Goal: Task Accomplishment & Management: Complete application form

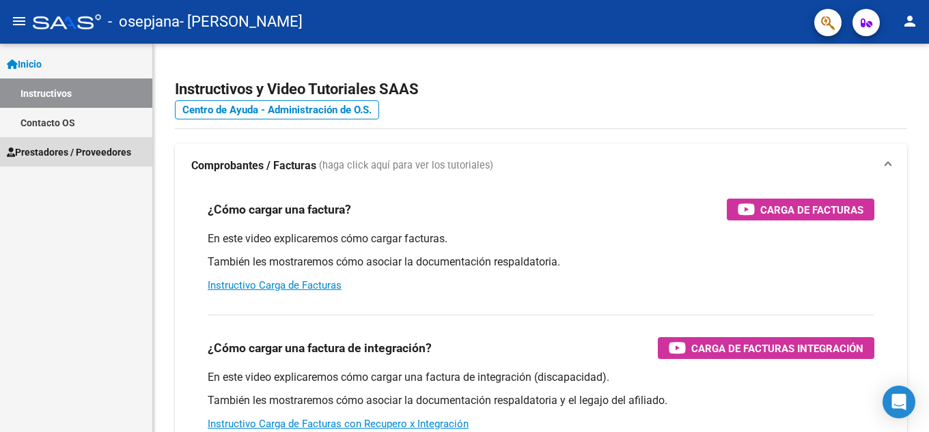
click at [67, 149] on span "Prestadores / Proveedores" at bounding box center [69, 152] width 124 height 15
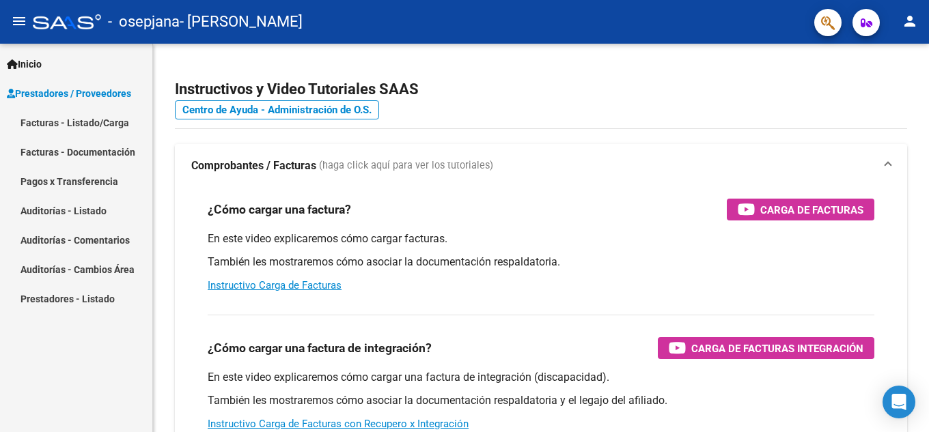
click at [70, 117] on link "Facturas - Listado/Carga" at bounding box center [76, 122] width 152 height 29
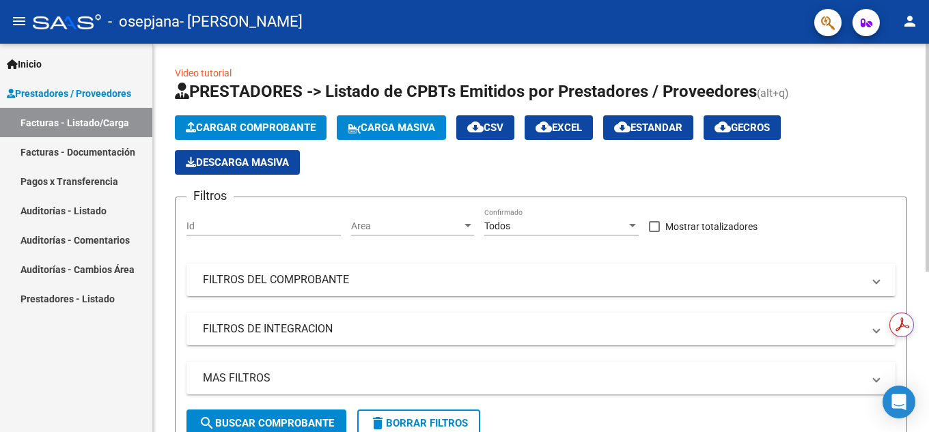
click at [280, 126] on span "Cargar Comprobante" at bounding box center [251, 128] width 130 height 12
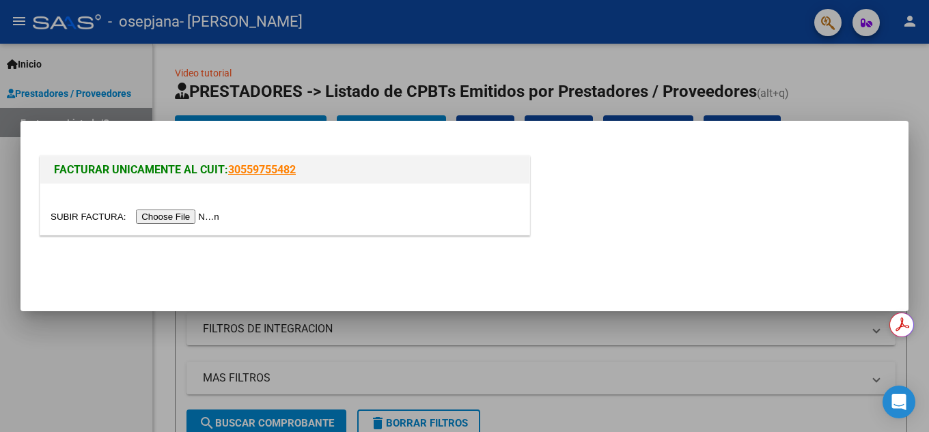
click at [202, 214] on input "file" at bounding box center [137, 217] width 173 height 14
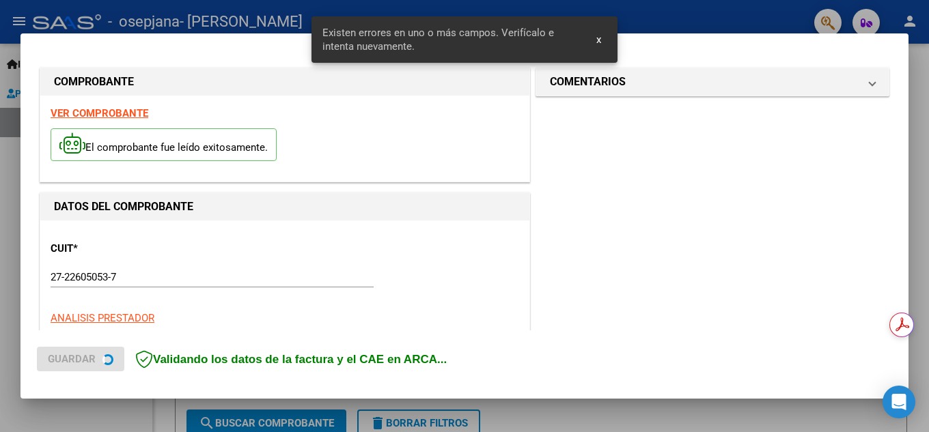
scroll to position [335, 0]
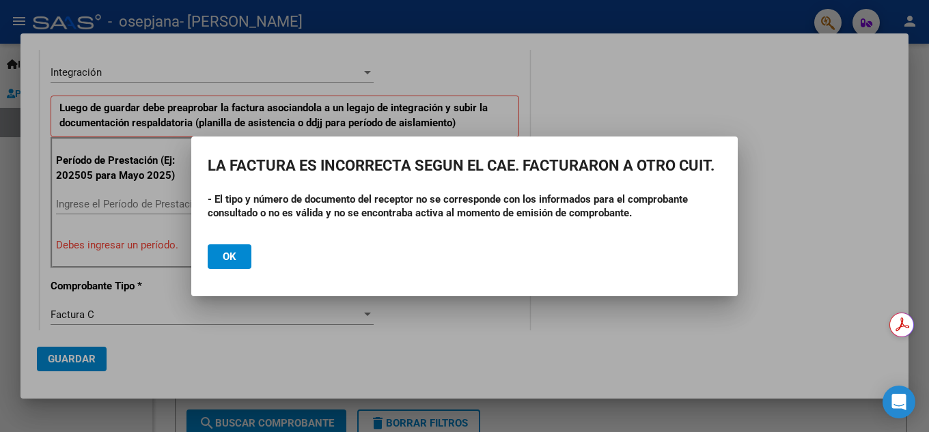
drag, startPoint x: 636, startPoint y: 216, endPoint x: 225, endPoint y: 203, distance: 410.6
click at [225, 203] on div "- El tipo y número de documento del receptor no se corresponde con los informad…" at bounding box center [465, 213] width 514 height 41
click at [265, 208] on strong "- El tipo y número de documento del receptor no se corresponde con los informad…" at bounding box center [448, 206] width 480 height 26
click at [221, 264] on button "Ok" at bounding box center [230, 256] width 44 height 25
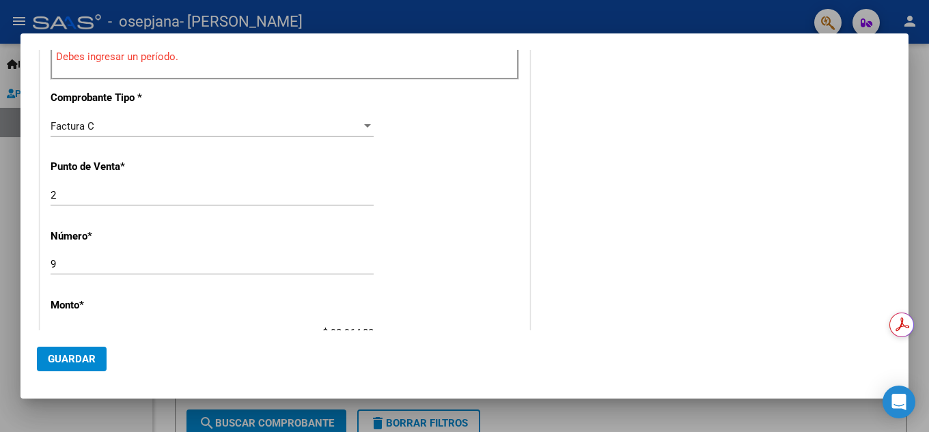
scroll to position [546, 0]
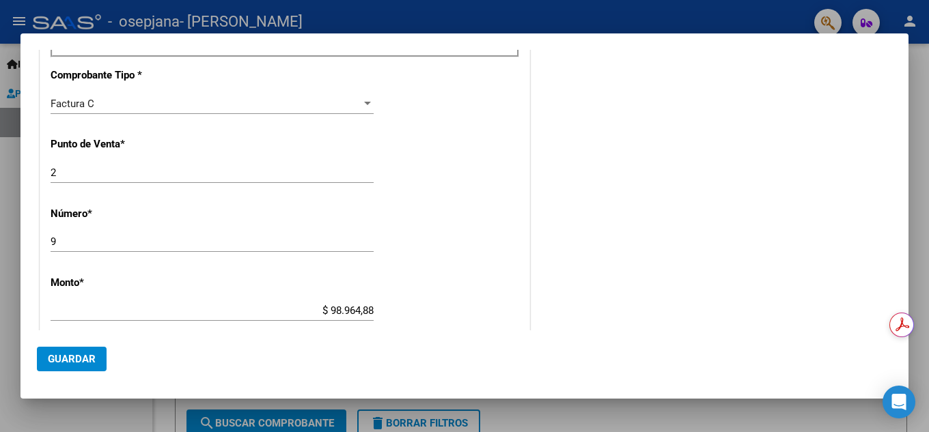
click at [18, 87] on div at bounding box center [464, 216] width 929 height 432
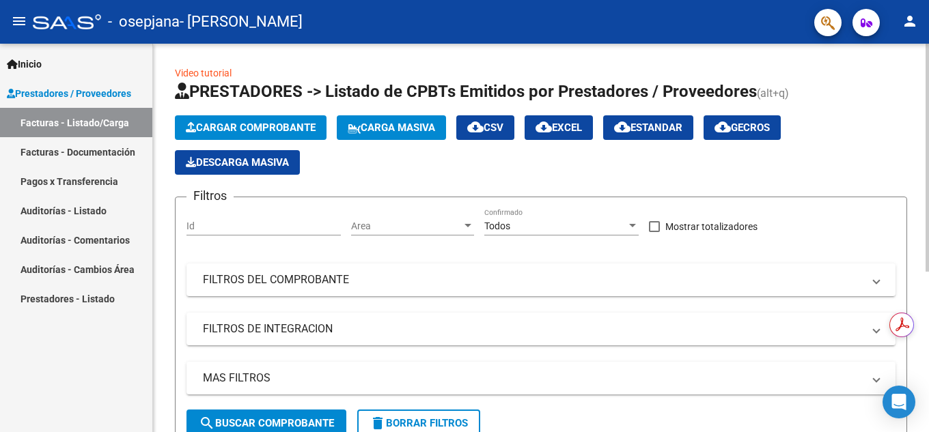
click at [519, 412] on form "Filtros Id Area Area Todos Confirmado Mostrar totalizadores FILTROS DEL COMPROB…" at bounding box center [541, 323] width 732 height 252
click at [247, 124] on span "Cargar Comprobante" at bounding box center [251, 128] width 130 height 12
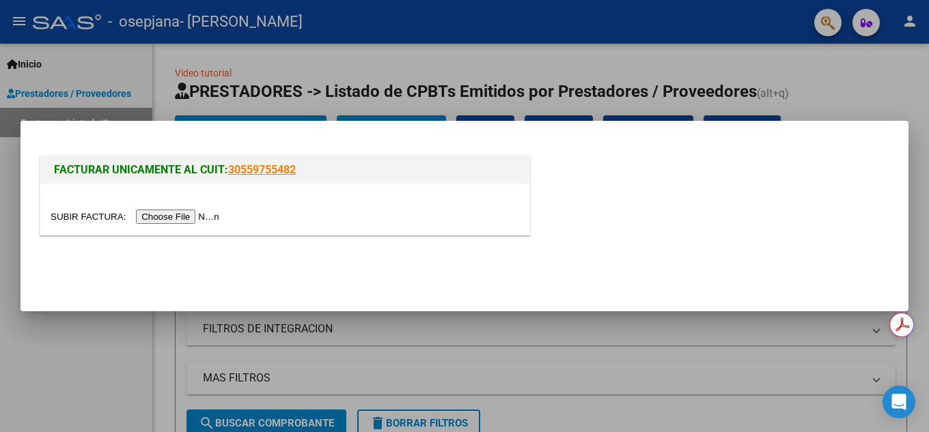
click at [195, 214] on input "file" at bounding box center [137, 217] width 173 height 14
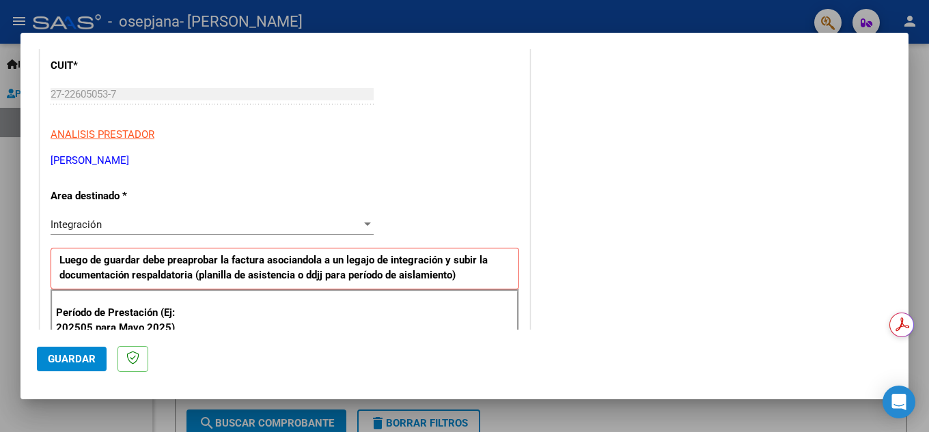
scroll to position [205, 0]
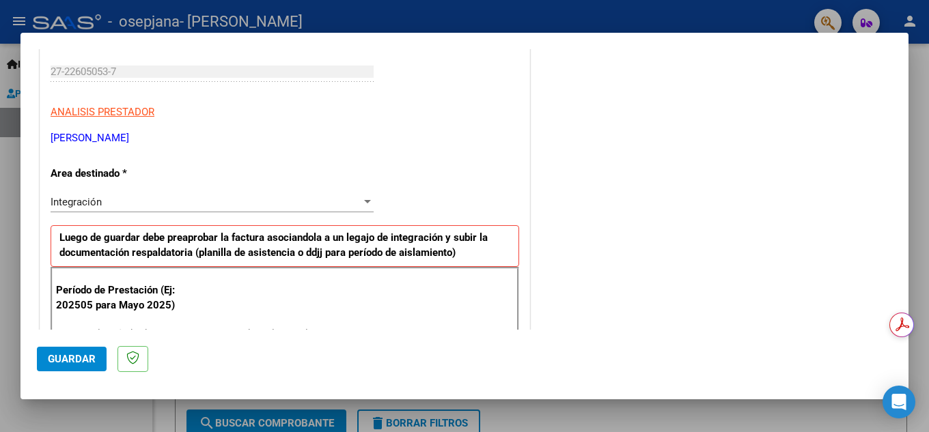
click at [364, 200] on div at bounding box center [367, 201] width 7 height 3
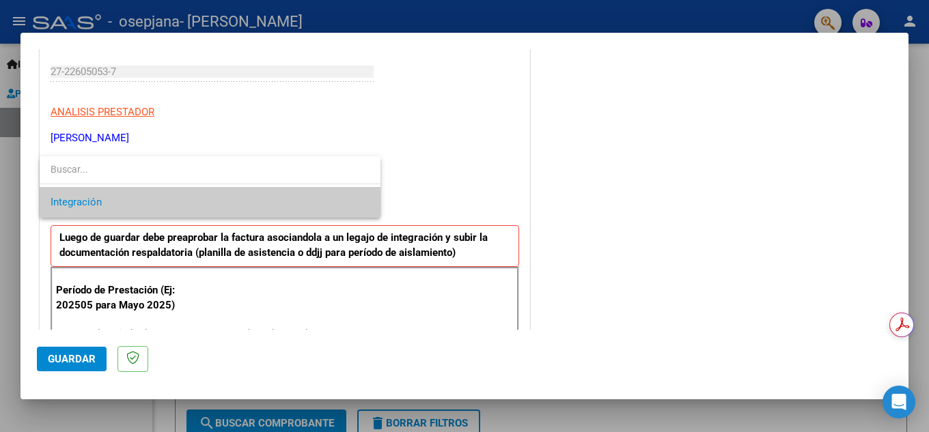
click at [364, 200] on span "Integración" at bounding box center [210, 202] width 319 height 31
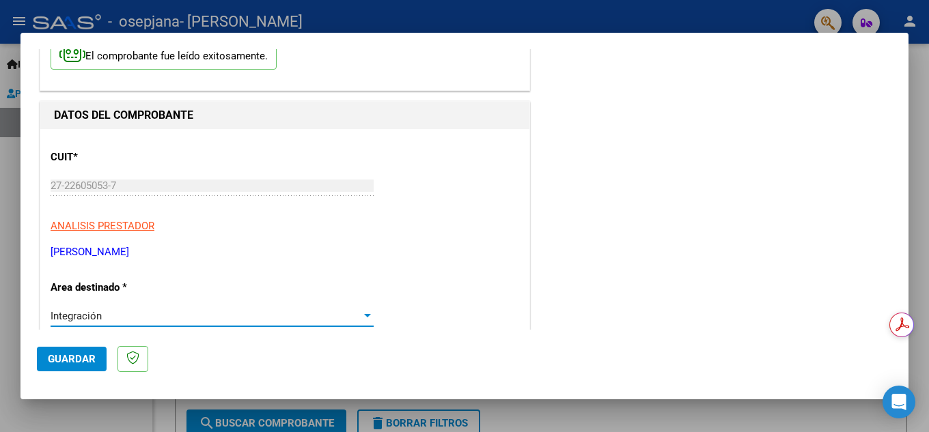
scroll to position [0, 0]
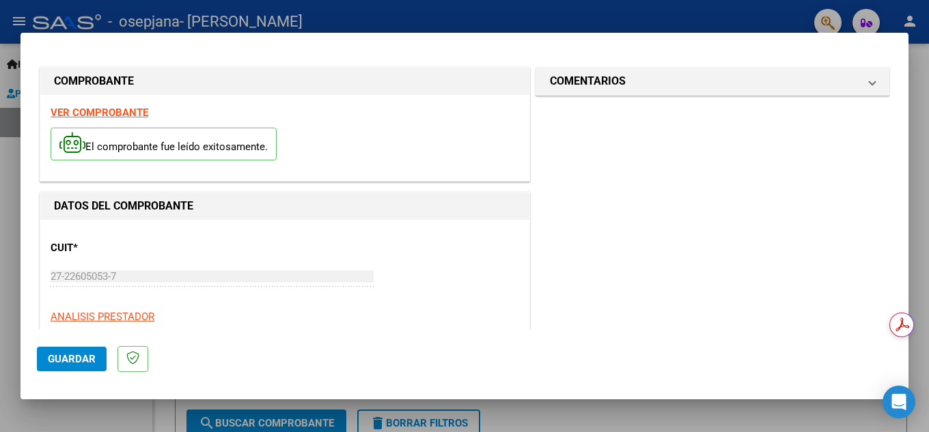
click at [124, 114] on strong "VER COMPROBANTE" at bounding box center [100, 113] width 98 height 12
click at [9, 163] on div at bounding box center [464, 216] width 929 height 432
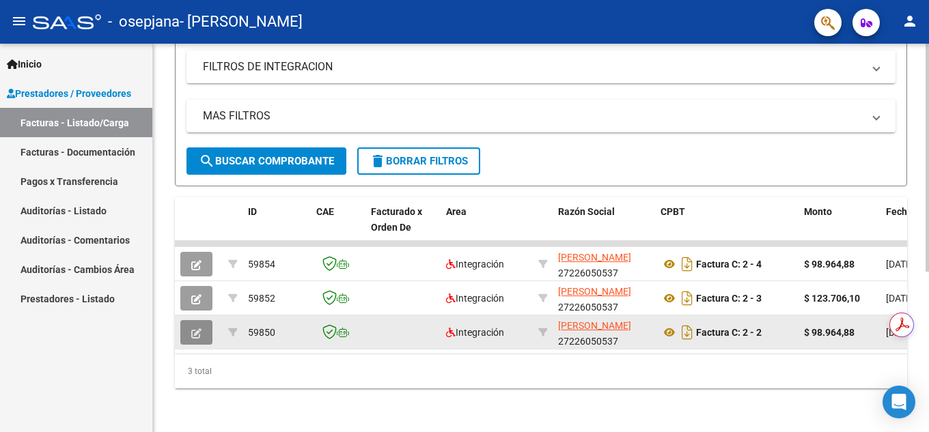
click at [198, 328] on icon "button" at bounding box center [196, 333] width 10 height 10
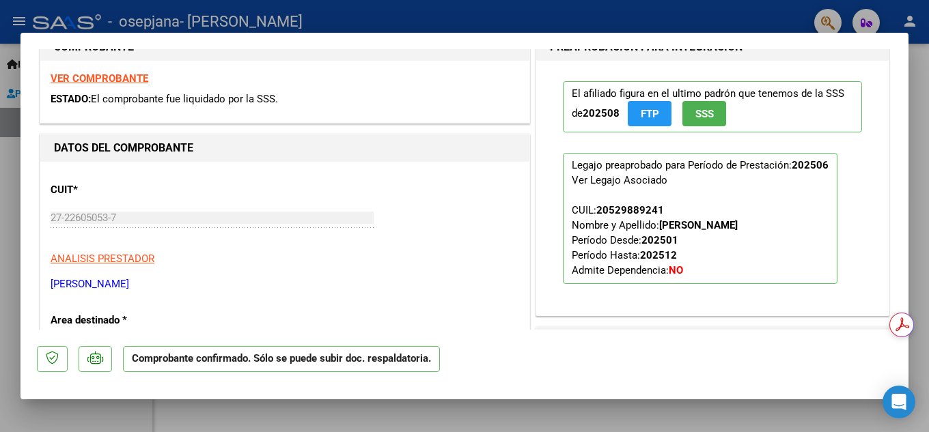
scroll to position [159, 0]
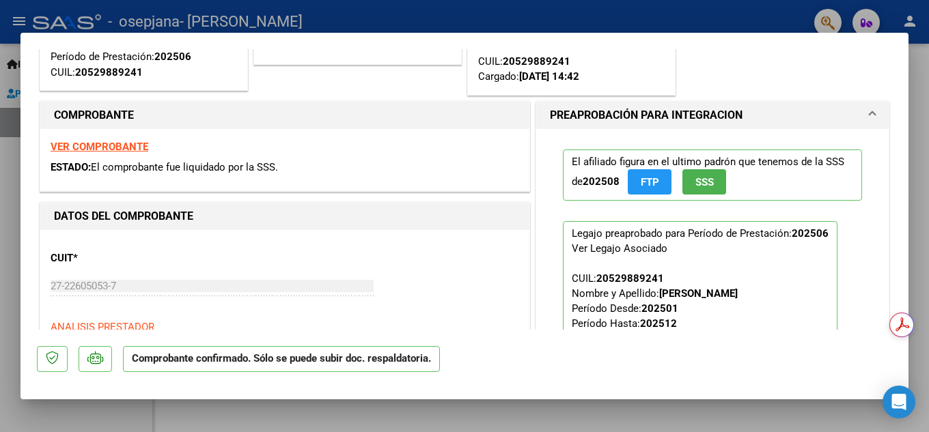
click at [115, 145] on strong "VER COMPROBANTE" at bounding box center [100, 147] width 98 height 12
click at [0, 145] on div at bounding box center [464, 216] width 929 height 432
type input "$ 0,00"
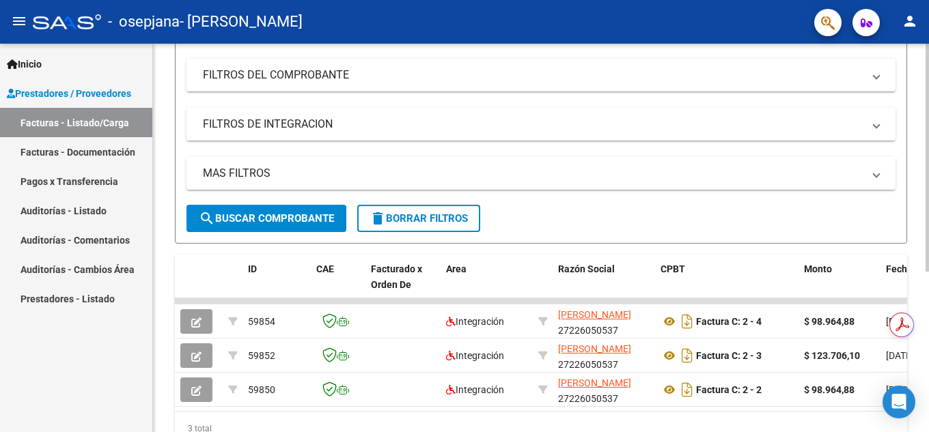
scroll to position [273, 0]
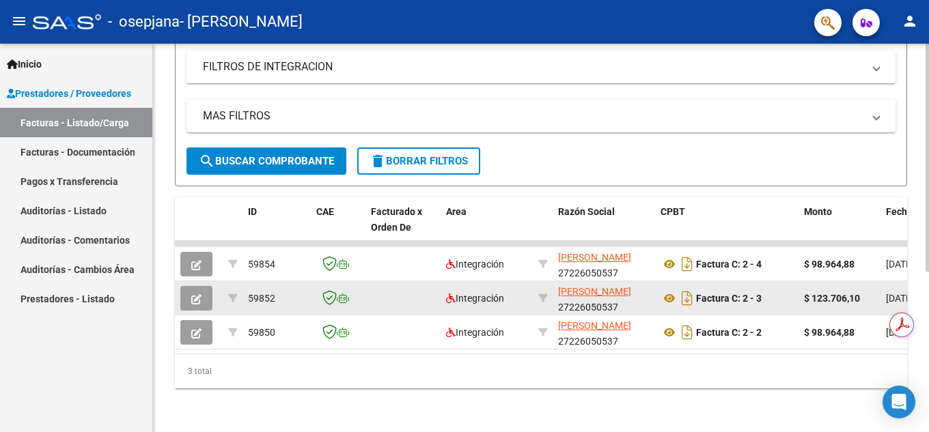
click at [200, 294] on icon "button" at bounding box center [196, 299] width 10 height 10
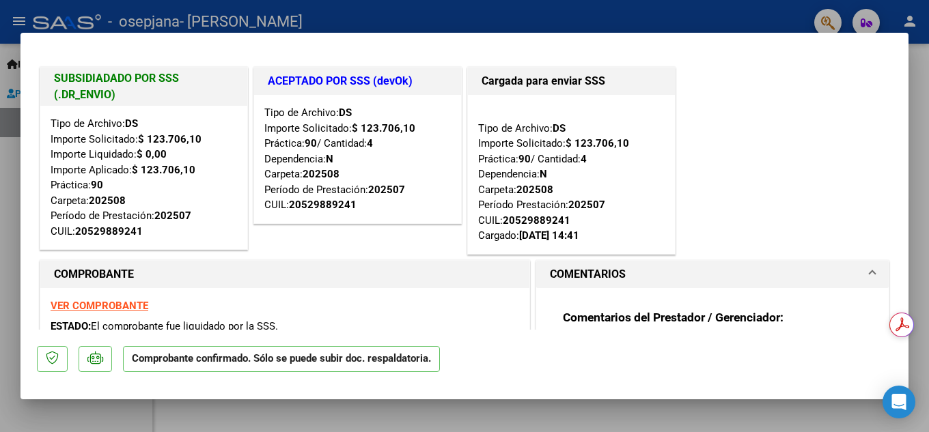
click at [105, 307] on strong "VER COMPROBANTE" at bounding box center [100, 306] width 98 height 12
click at [1, 252] on div at bounding box center [464, 216] width 929 height 432
type input "$ 0,00"
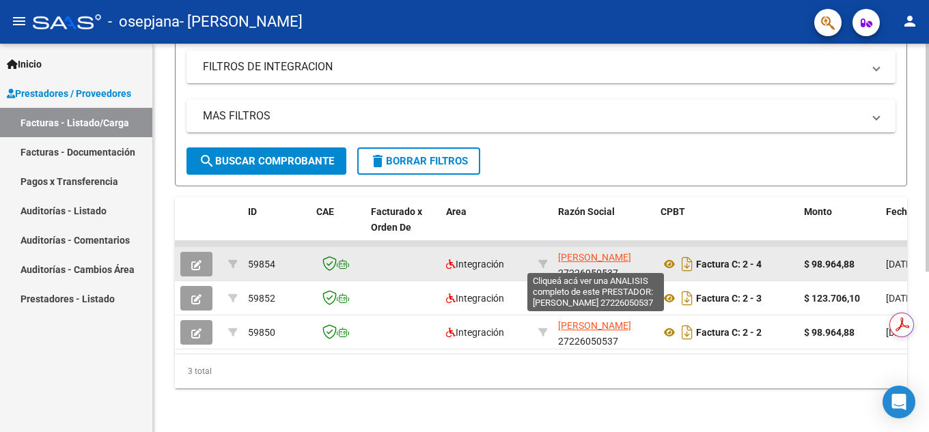
click at [581, 252] on span "[PERSON_NAME]" at bounding box center [594, 257] width 73 height 11
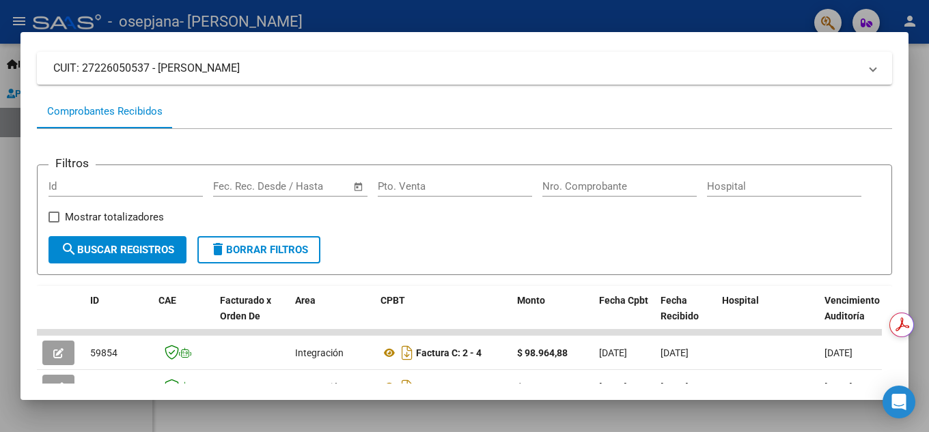
scroll to position [0, 0]
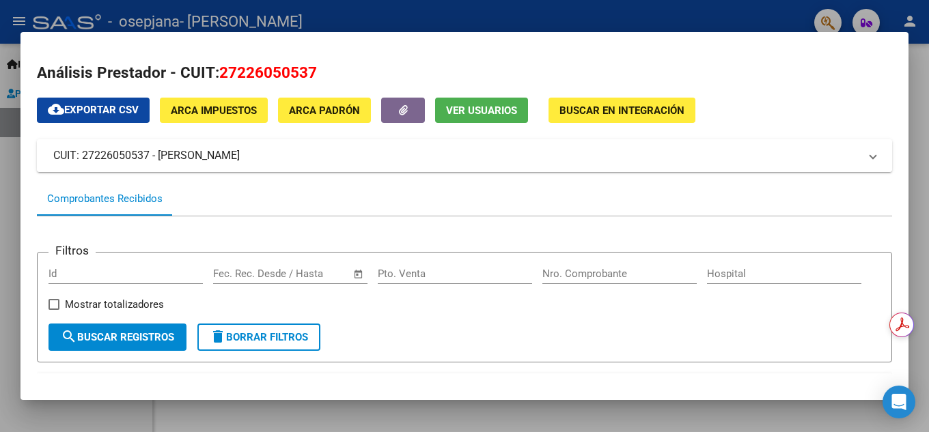
click at [236, 152] on mat-panel-title "CUIT: 27226050537 - [PERSON_NAME]" at bounding box center [456, 156] width 806 height 16
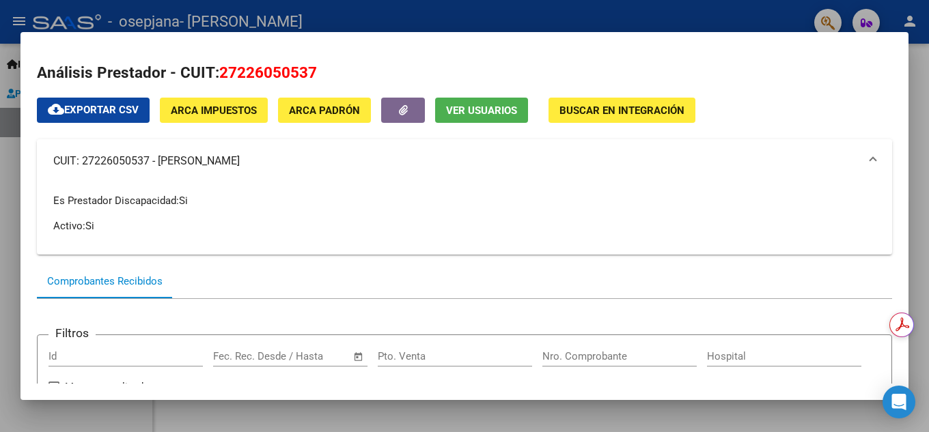
scroll to position [23, 0]
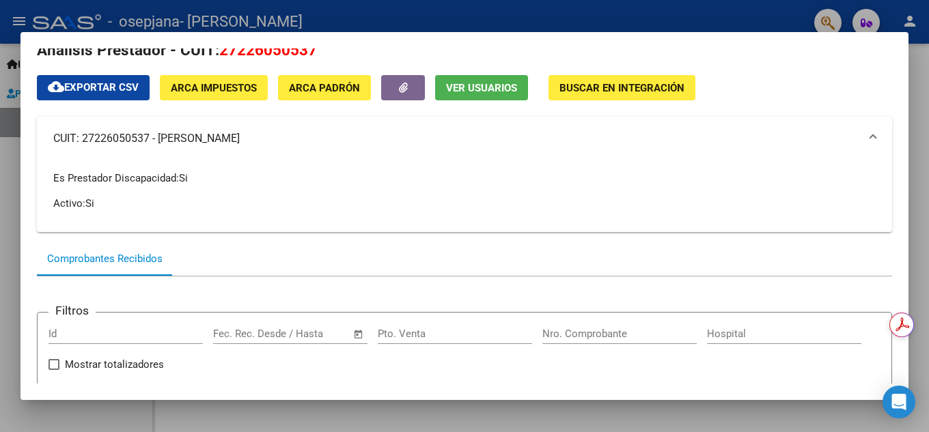
click at [249, 91] on span "ARCA Impuestos" at bounding box center [214, 88] width 86 height 12
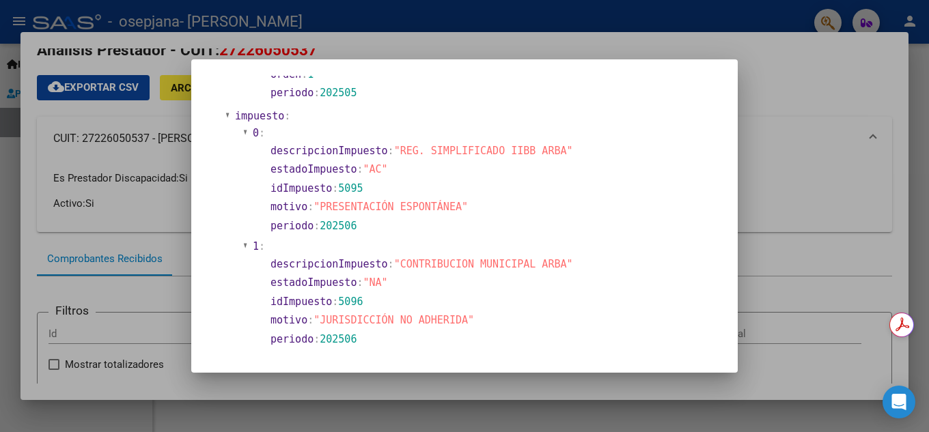
scroll to position [1019, 0]
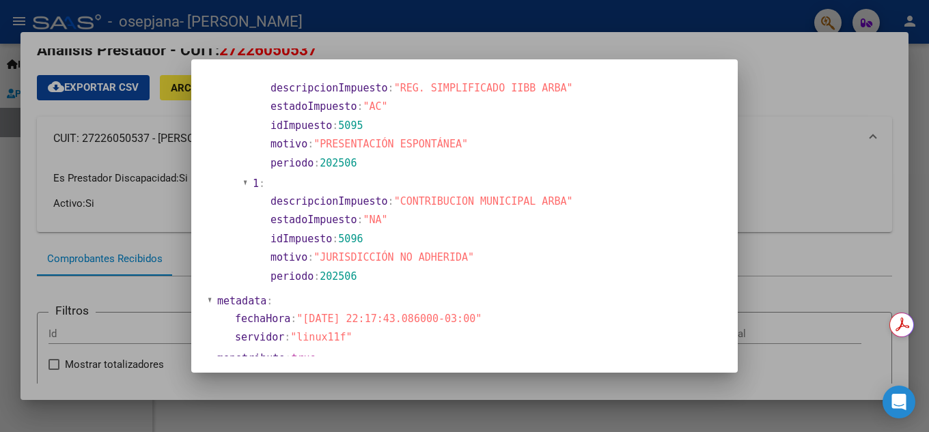
click at [804, 98] on div at bounding box center [464, 216] width 929 height 432
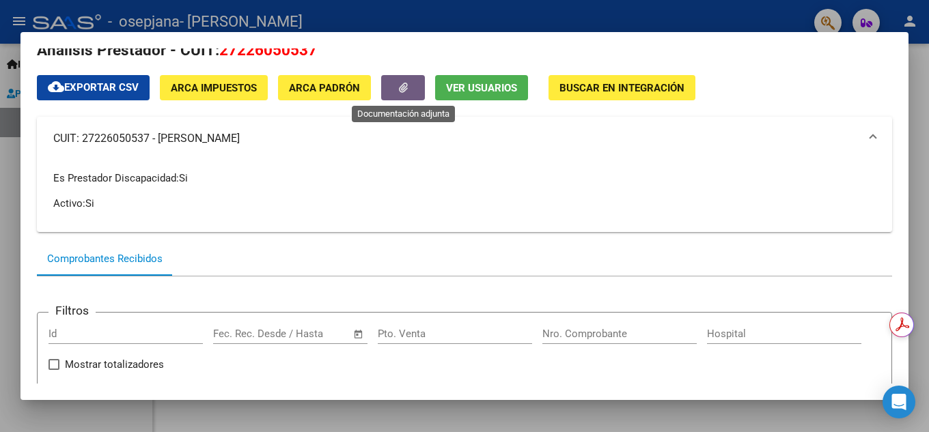
click at [407, 91] on icon "button" at bounding box center [403, 88] width 9 height 10
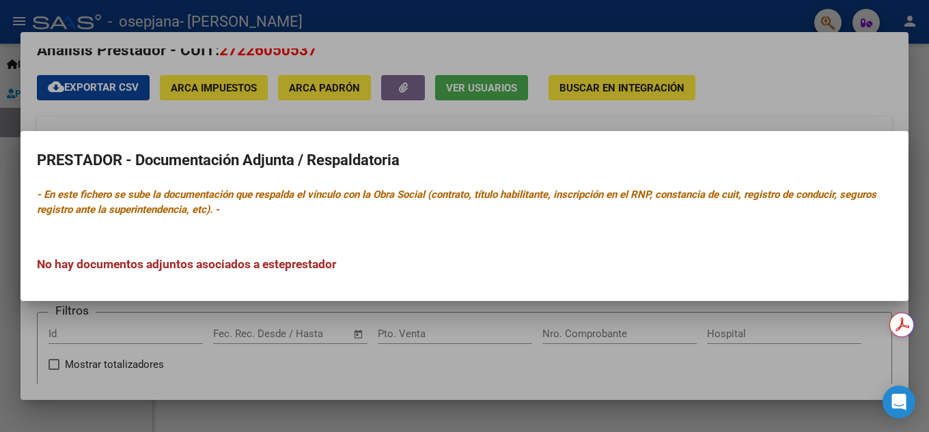
click at [372, 118] on div at bounding box center [464, 216] width 929 height 432
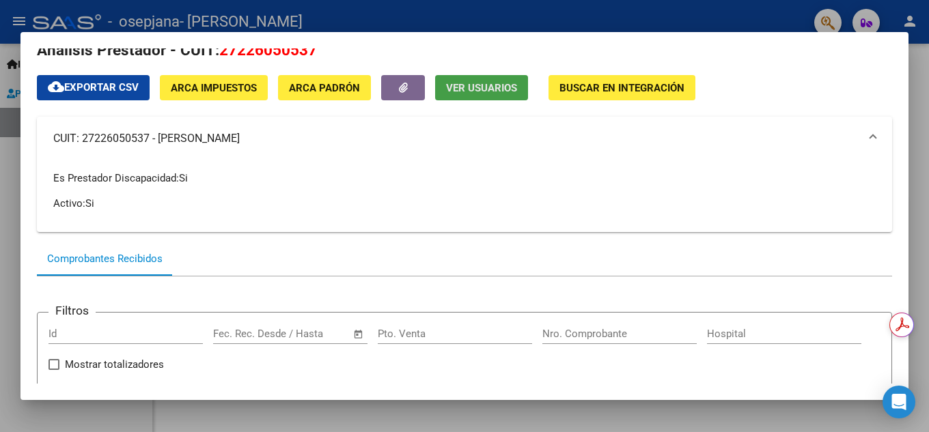
click at [481, 92] on span "Ver Usuarios" at bounding box center [481, 88] width 71 height 12
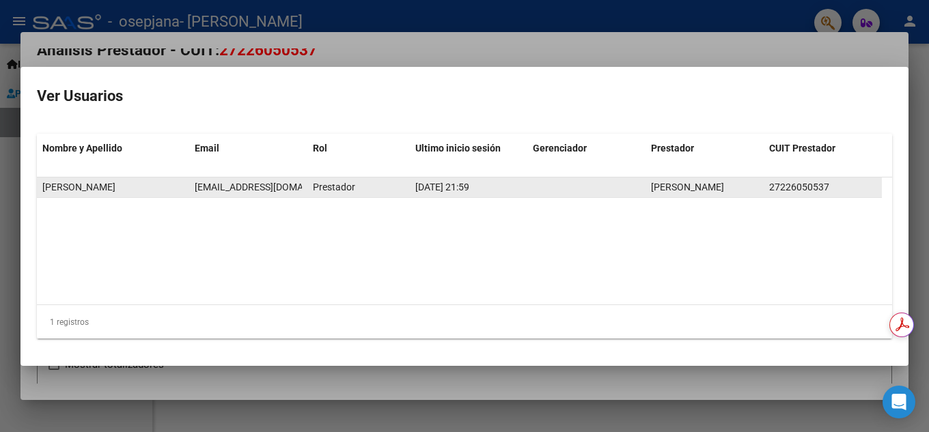
click at [449, 193] on div "[DATE] 21:59" at bounding box center [468, 188] width 107 height 16
click at [774, 189] on span "27226050537" at bounding box center [799, 187] width 60 height 11
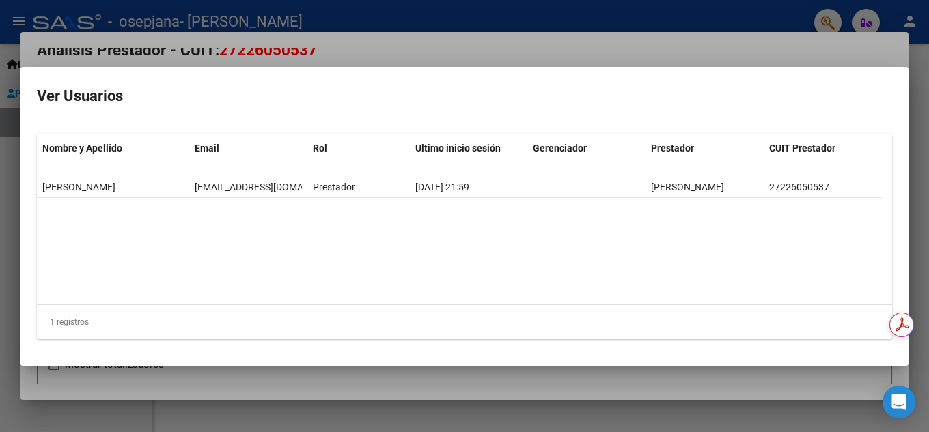
click at [656, 51] on div at bounding box center [464, 216] width 929 height 432
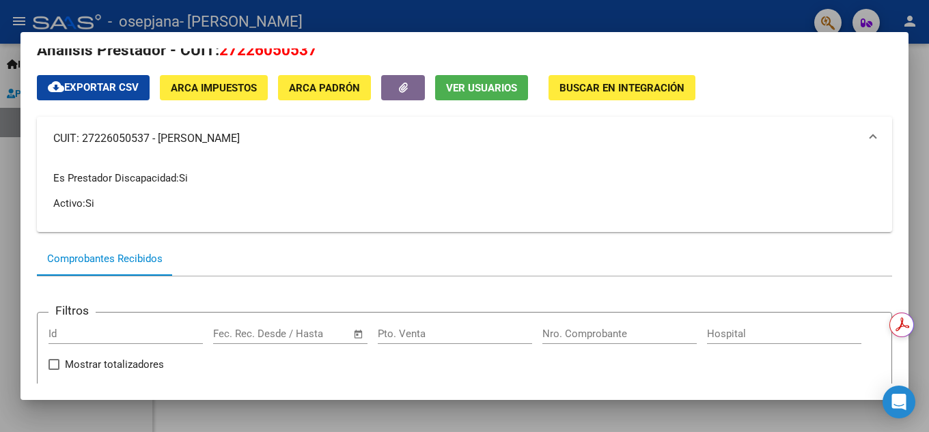
scroll to position [0, 0]
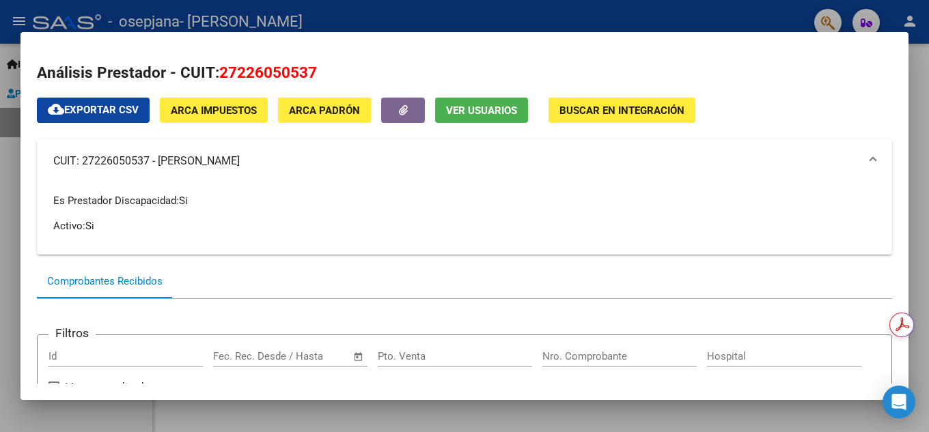
click at [460, 1] on div at bounding box center [464, 216] width 929 height 432
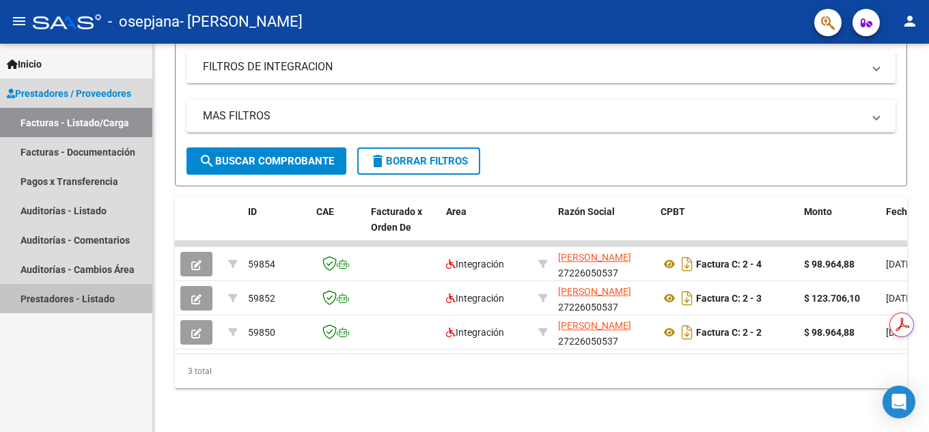
click at [64, 296] on link "Prestadores - Listado" at bounding box center [76, 298] width 152 height 29
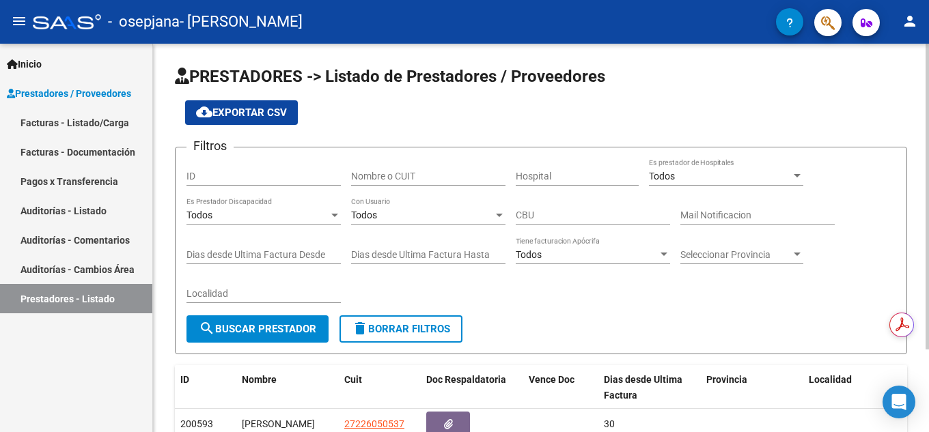
scroll to position [104, 0]
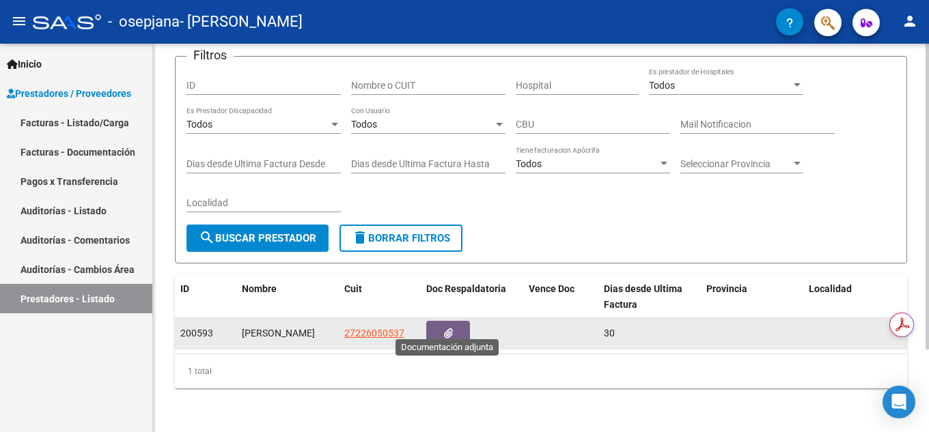
click at [448, 328] on button "button" at bounding box center [448, 333] width 44 height 25
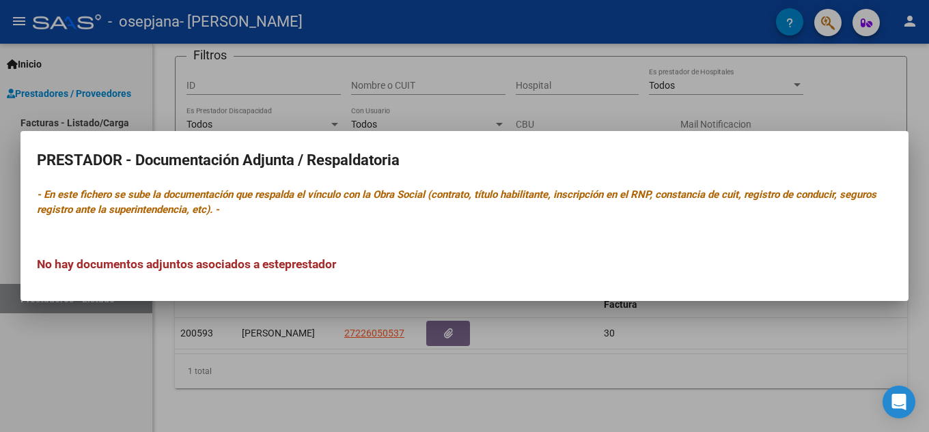
click at [378, 193] on icon "- En este fichero se sube la documentación que respalda el vínculo con la Obra …" at bounding box center [456, 202] width 839 height 28
click at [265, 259] on h3 "No hay documentos adjuntos asociados a este prestador" at bounding box center [464, 264] width 855 height 18
click at [514, 340] on div at bounding box center [464, 216] width 929 height 432
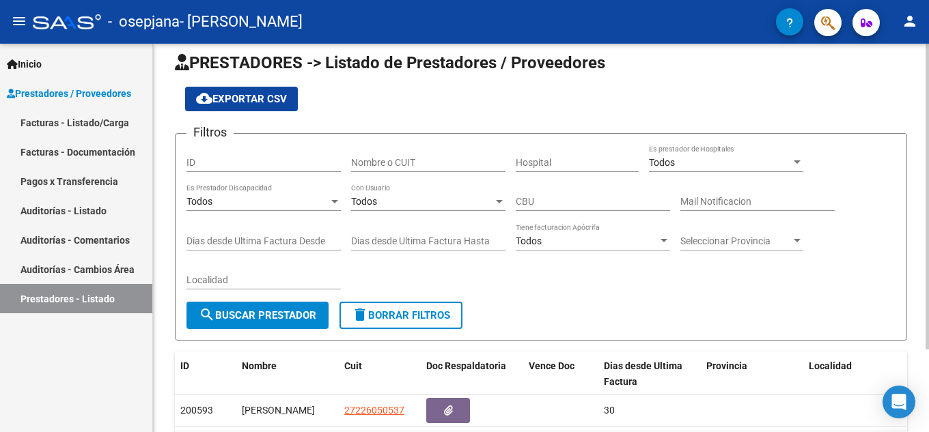
scroll to position [0, 0]
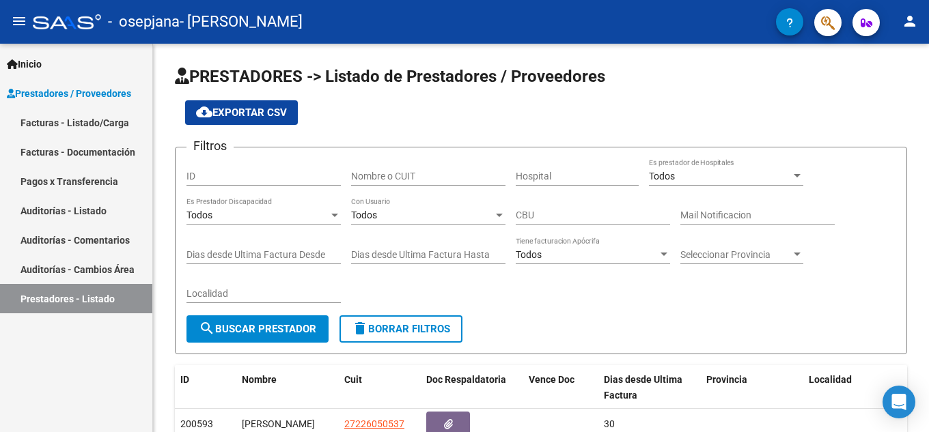
click at [864, 31] on span "button" at bounding box center [866, 22] width 12 height 27
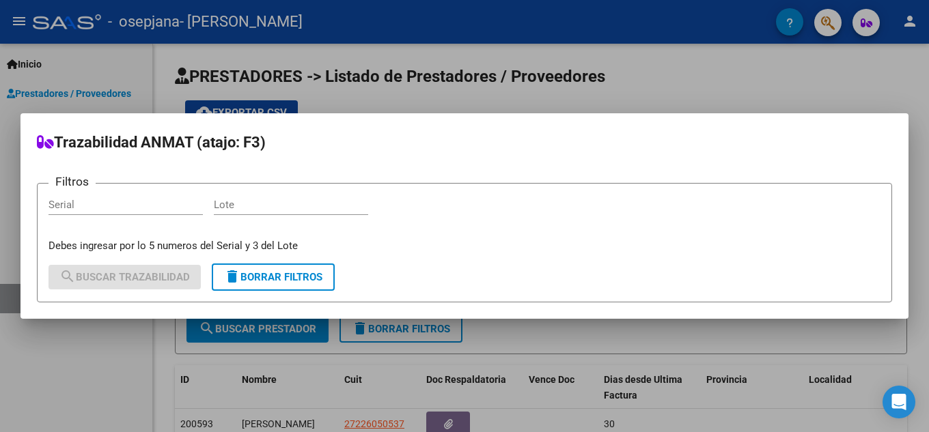
click at [783, 64] on div at bounding box center [464, 216] width 929 height 432
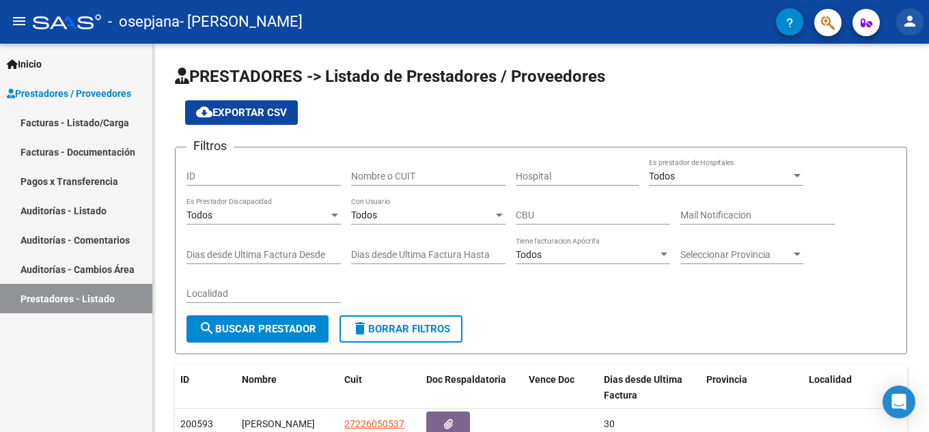
click at [916, 25] on mat-icon "person" at bounding box center [909, 21] width 16 height 16
click at [705, 100] on div at bounding box center [464, 216] width 929 height 432
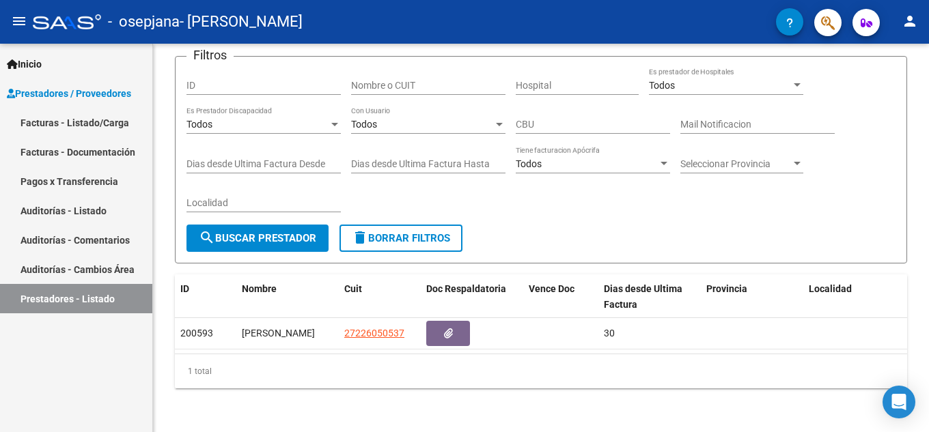
scroll to position [68, 0]
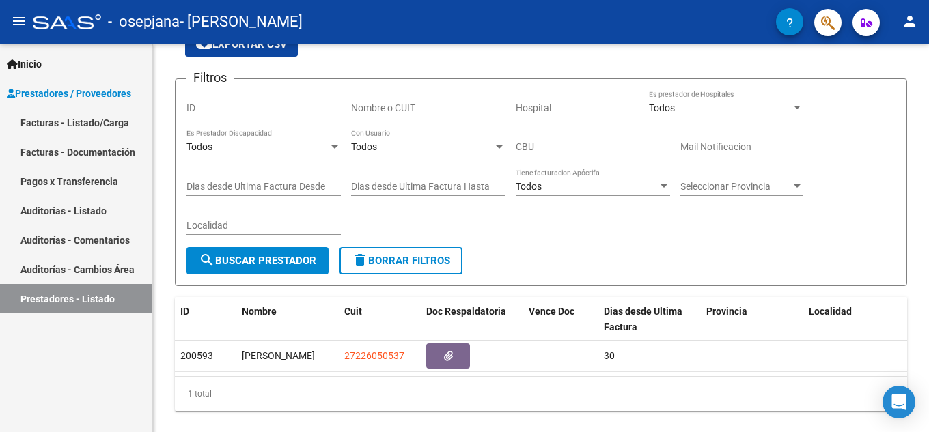
drag, startPoint x: 69, startPoint y: 124, endPoint x: 85, endPoint y: 129, distance: 16.4
click at [69, 124] on link "Facturas - Listado/Carga" at bounding box center [76, 122] width 152 height 29
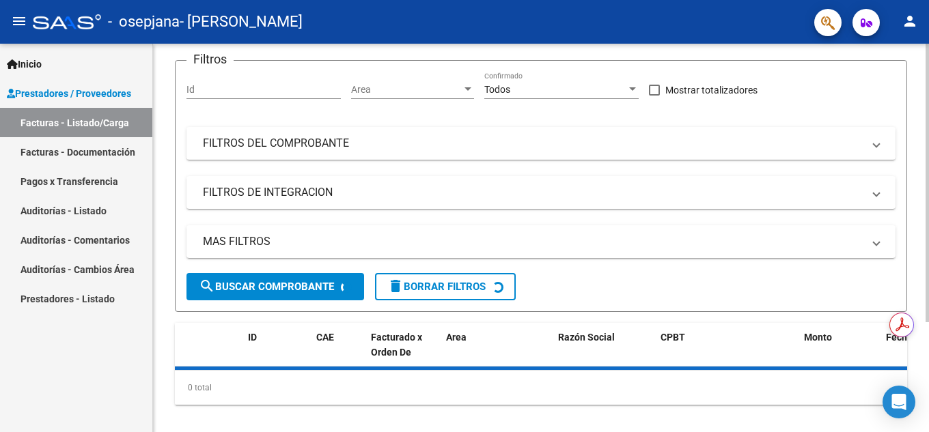
scroll to position [153, 0]
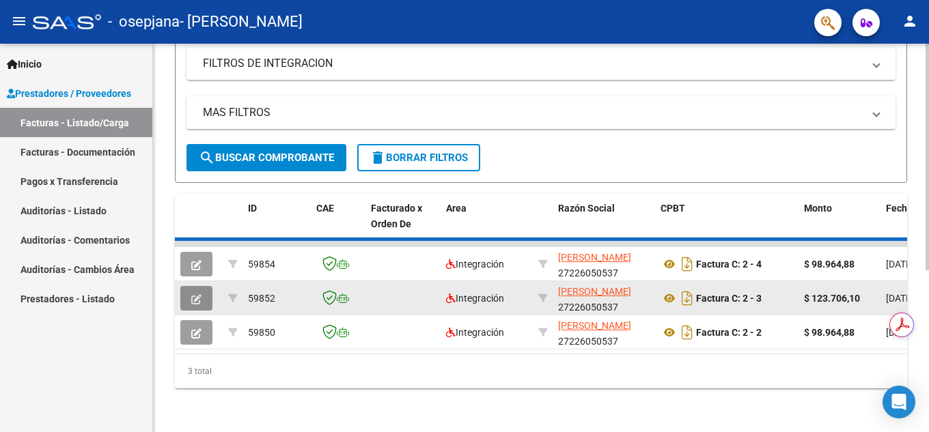
click at [199, 294] on icon "button" at bounding box center [196, 299] width 10 height 10
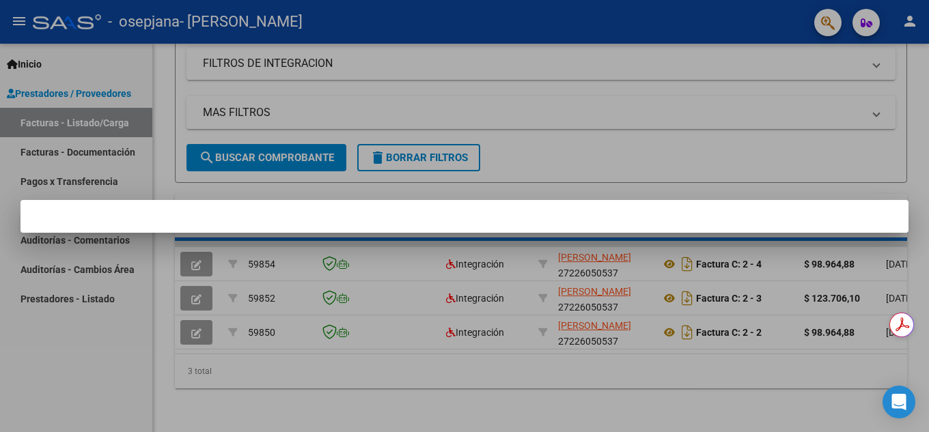
scroll to position [273, 0]
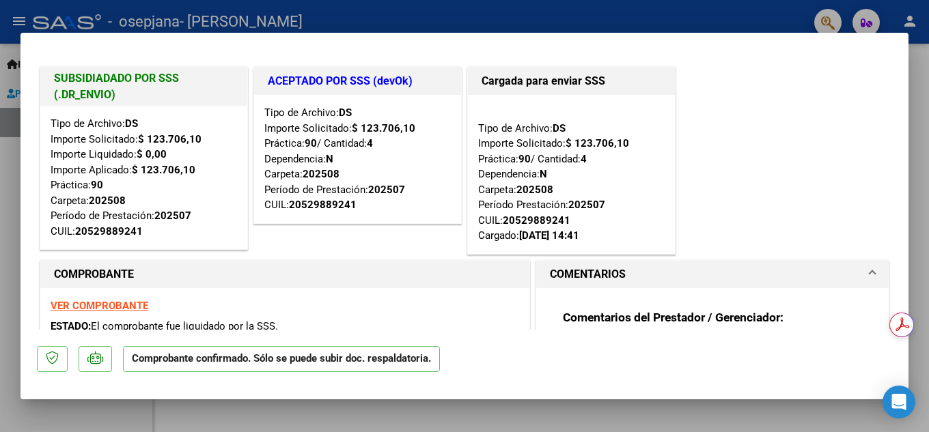
click at [100, 306] on strong "VER COMPROBANTE" at bounding box center [100, 306] width 98 height 12
click at [126, 303] on strong "VER COMPROBANTE" at bounding box center [100, 306] width 98 height 12
click at [121, 307] on strong "VER COMPROBANTE" at bounding box center [100, 306] width 98 height 12
click at [5, 159] on div at bounding box center [464, 216] width 929 height 432
type input "$ 0,00"
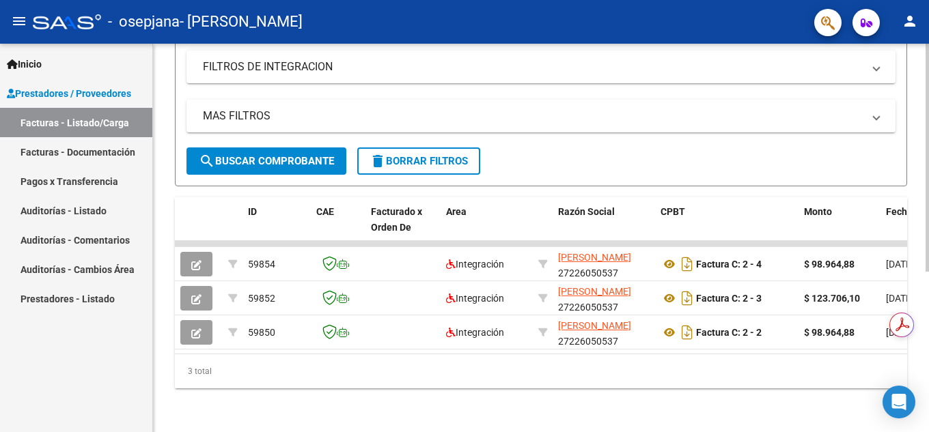
scroll to position [182, 0]
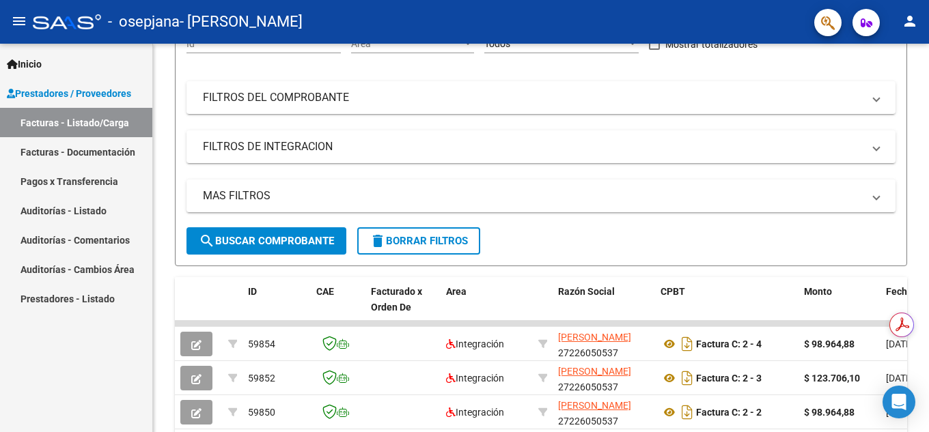
click at [93, 149] on link "Facturas - Documentación" at bounding box center [76, 151] width 152 height 29
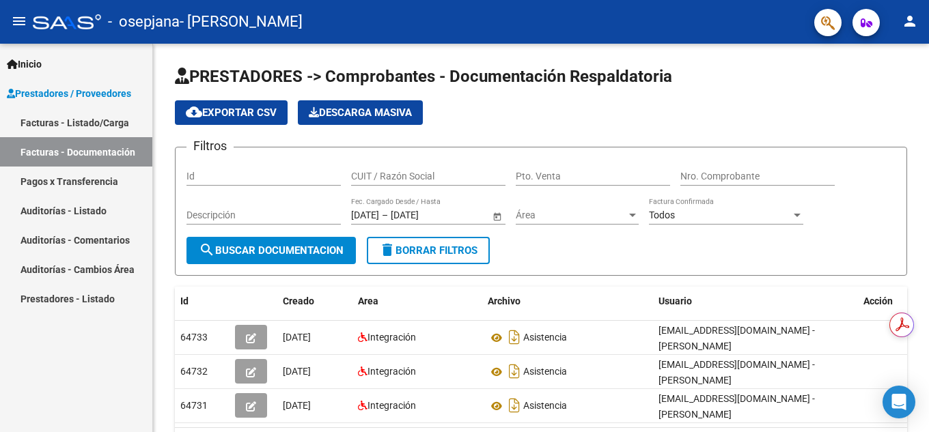
click at [39, 59] on span "Inicio" at bounding box center [24, 64] width 35 height 15
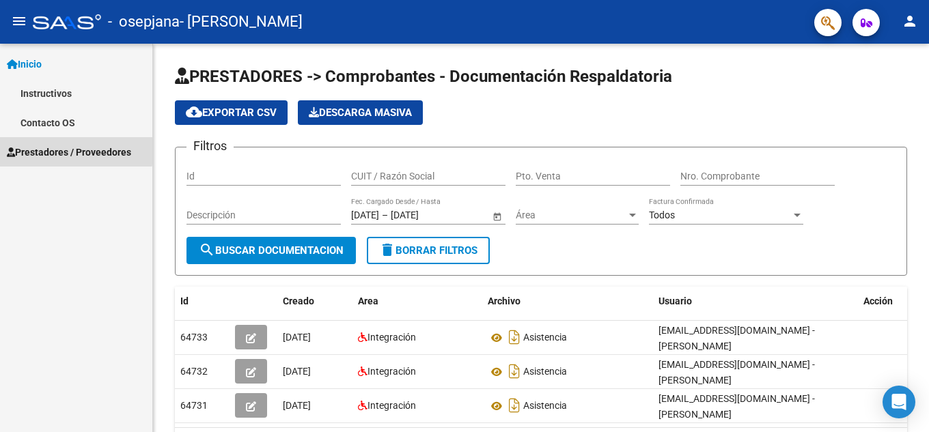
click at [67, 150] on span "Prestadores / Proveedores" at bounding box center [69, 152] width 124 height 15
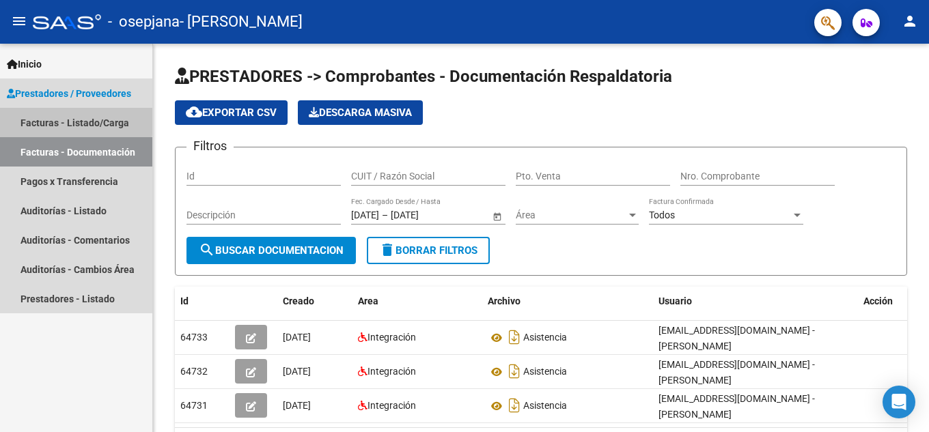
click at [40, 118] on link "Facturas - Listado/Carga" at bounding box center [76, 122] width 152 height 29
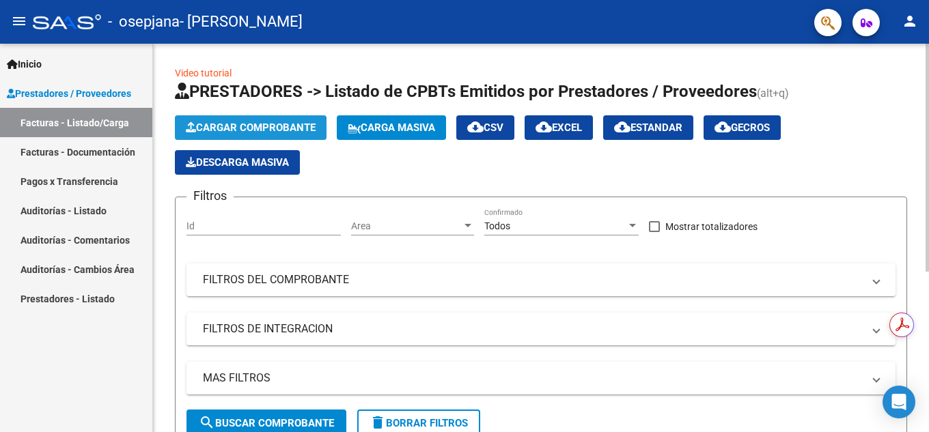
click at [282, 125] on span "Cargar Comprobante" at bounding box center [251, 128] width 130 height 12
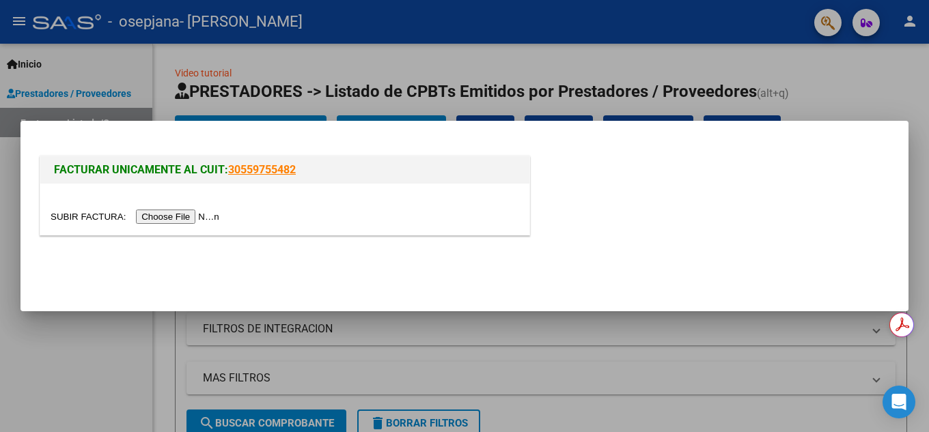
click at [206, 215] on input "file" at bounding box center [137, 217] width 173 height 14
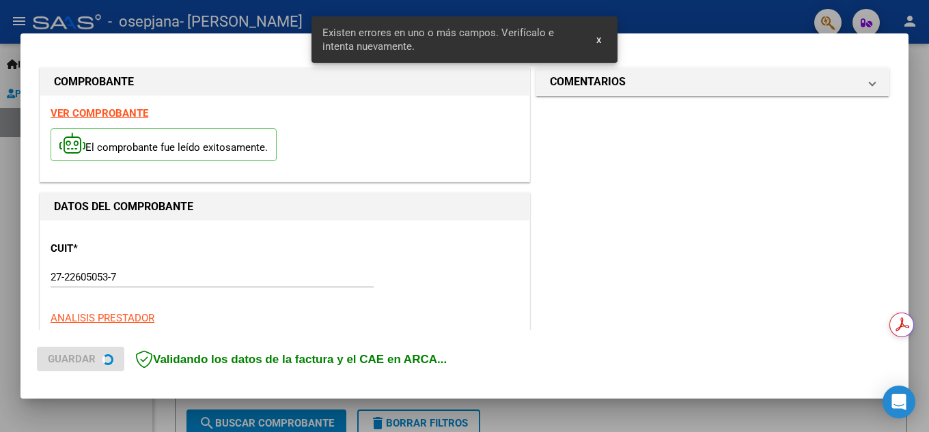
scroll to position [335, 0]
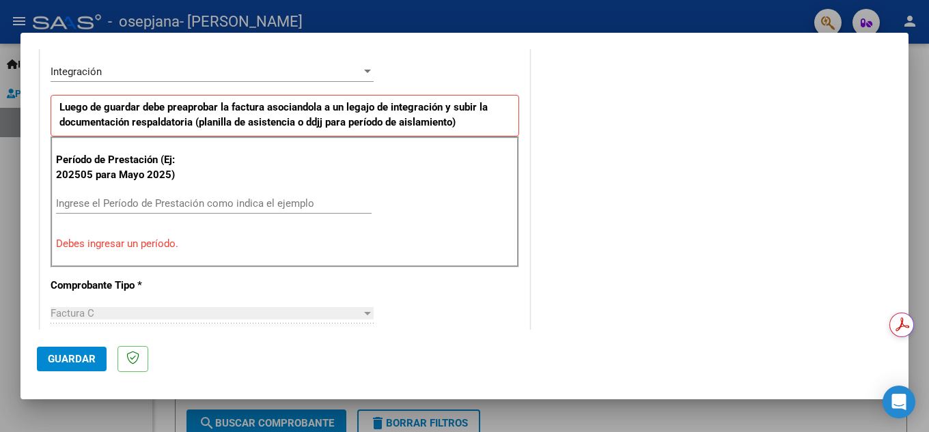
click at [73, 201] on input "Ingrese el Período de Prestación como indica el ejemplo" at bounding box center [213, 203] width 315 height 12
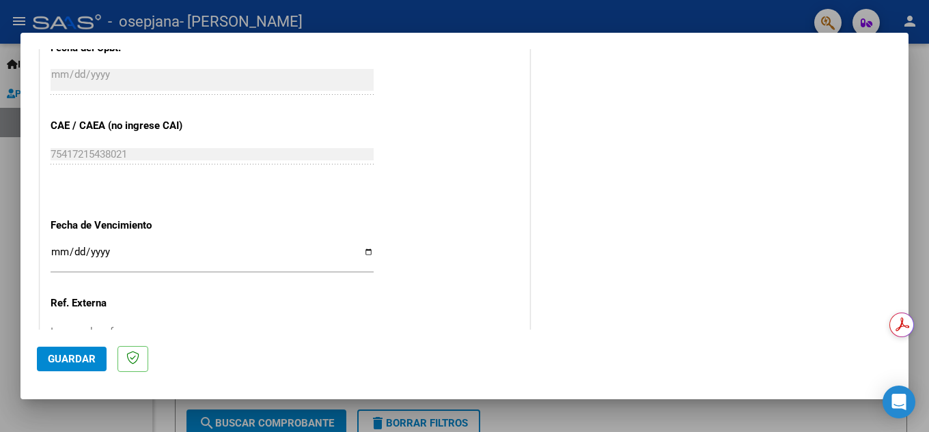
scroll to position [859, 0]
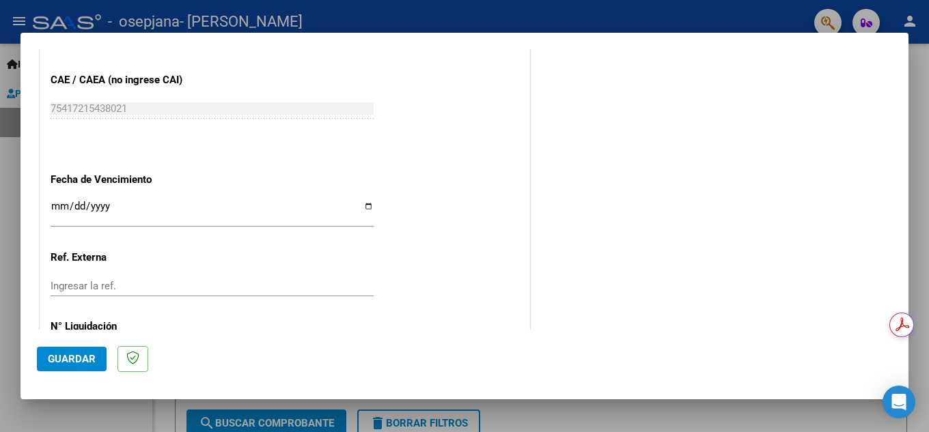
type input "202509"
click at [57, 203] on input "Ingresar la fecha" at bounding box center [212, 212] width 323 height 22
click at [366, 208] on input "Ingresar la fecha" at bounding box center [212, 212] width 323 height 22
type input "[DATE]"
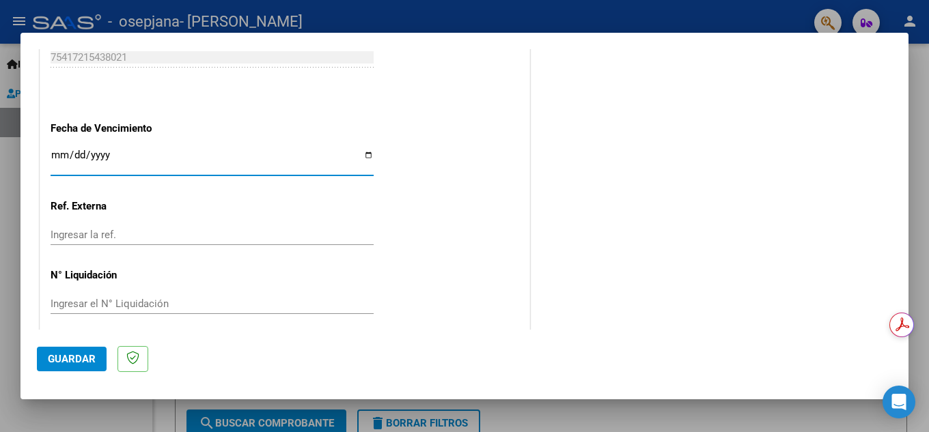
scroll to position [921, 0]
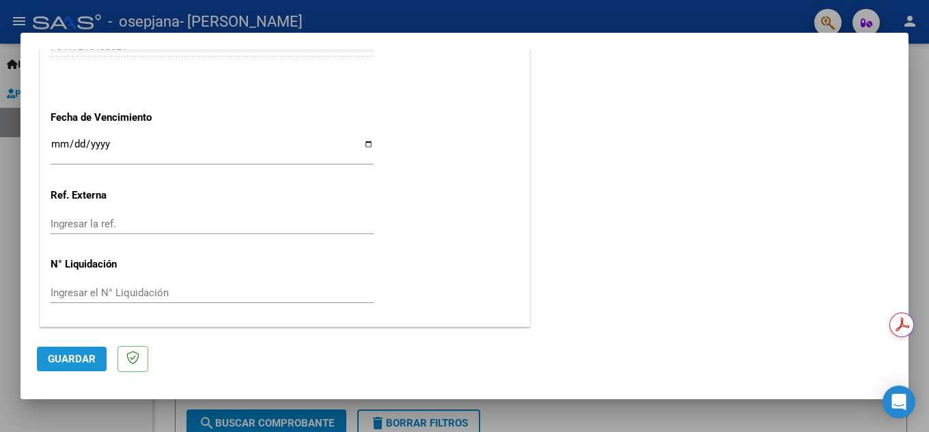
click at [59, 359] on span "Guardar" at bounding box center [72, 359] width 48 height 12
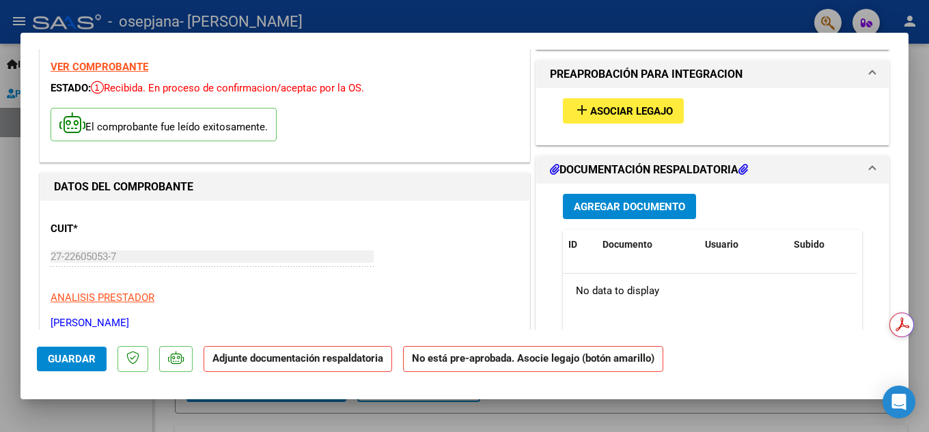
scroll to position [0, 0]
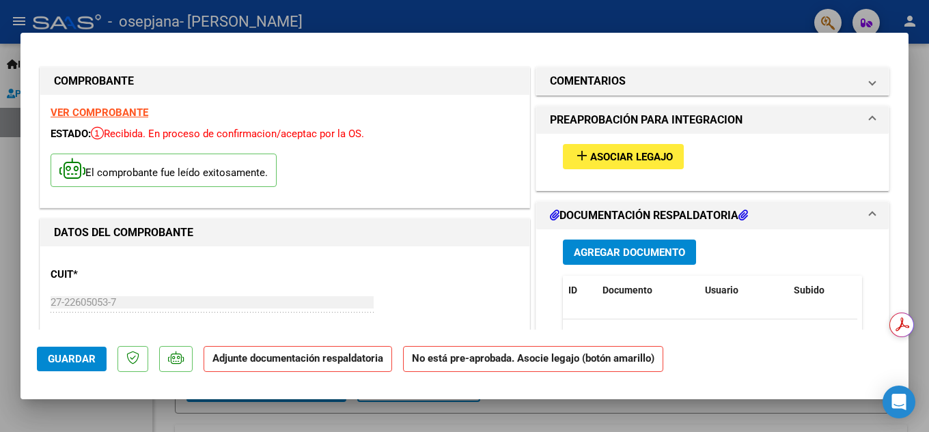
click at [610, 154] on span "Asociar Legajo" at bounding box center [631, 157] width 83 height 12
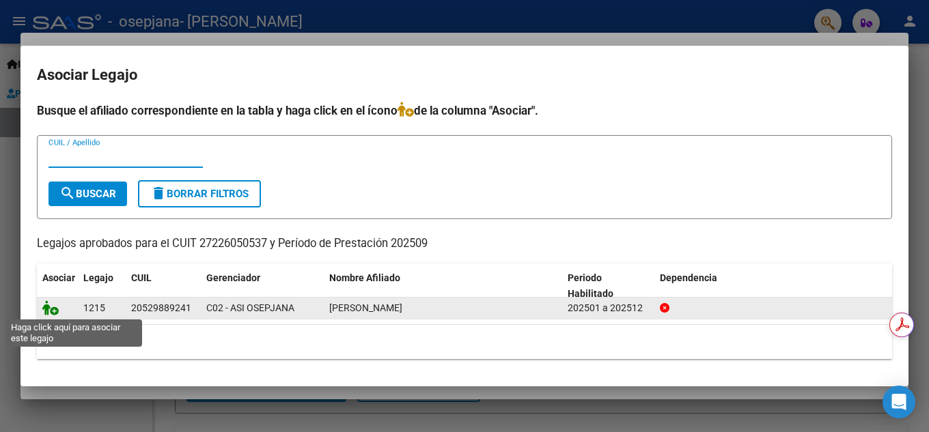
click at [45, 308] on icon at bounding box center [50, 307] width 16 height 15
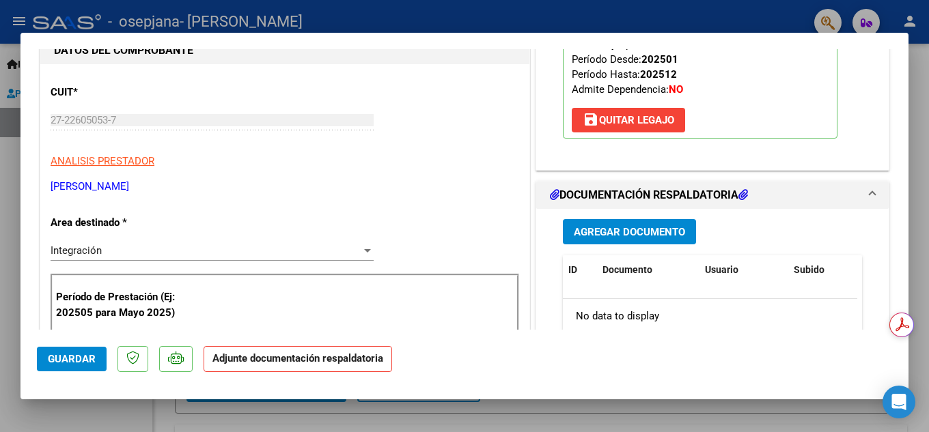
scroll to position [251, 0]
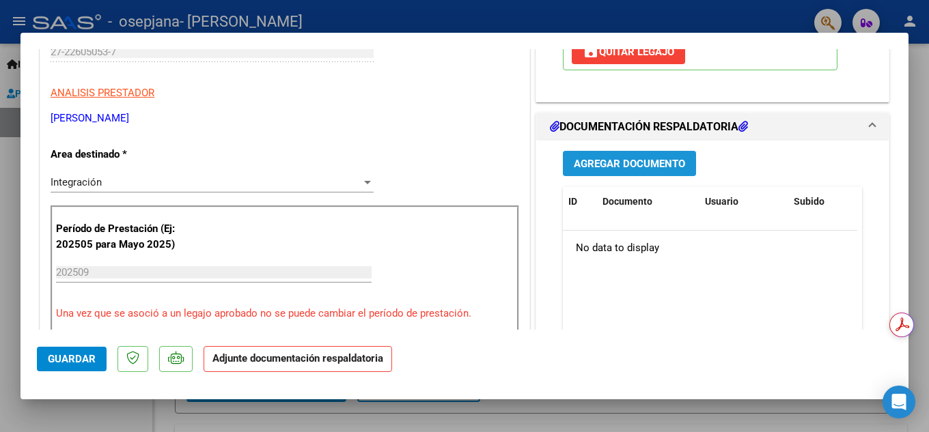
click at [615, 169] on span "Agregar Documento" at bounding box center [629, 164] width 111 height 12
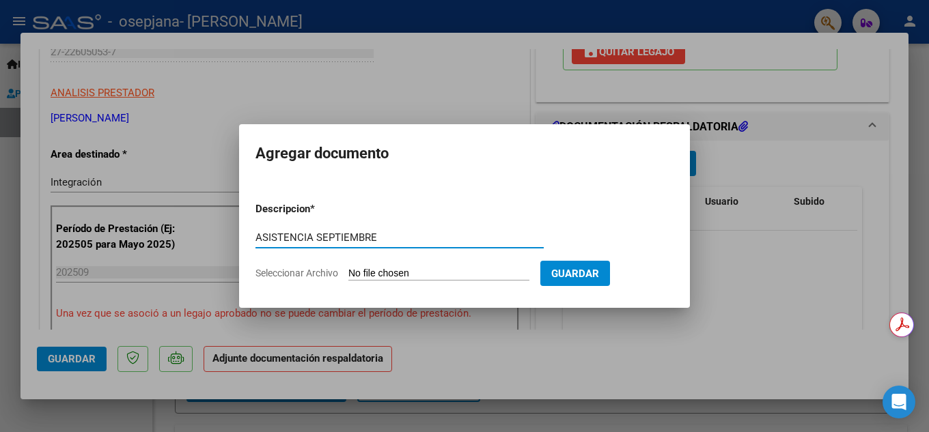
type input "ASISTENCIA SEPTIEMBRE"
click at [395, 270] on input "Seleccionar Archivo" at bounding box center [438, 274] width 181 height 13
type input "C:\fakepath\asistencia [DATE] psicomot [PERSON_NAME]pdf"
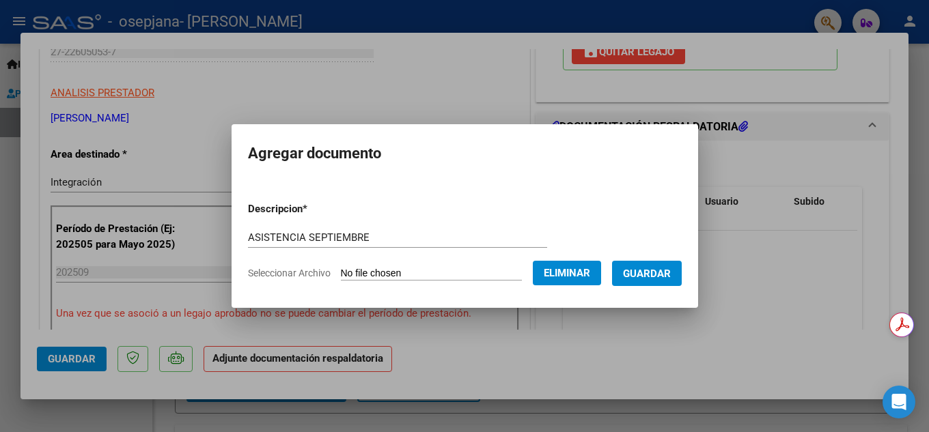
click at [655, 268] on span "Guardar" at bounding box center [647, 274] width 48 height 12
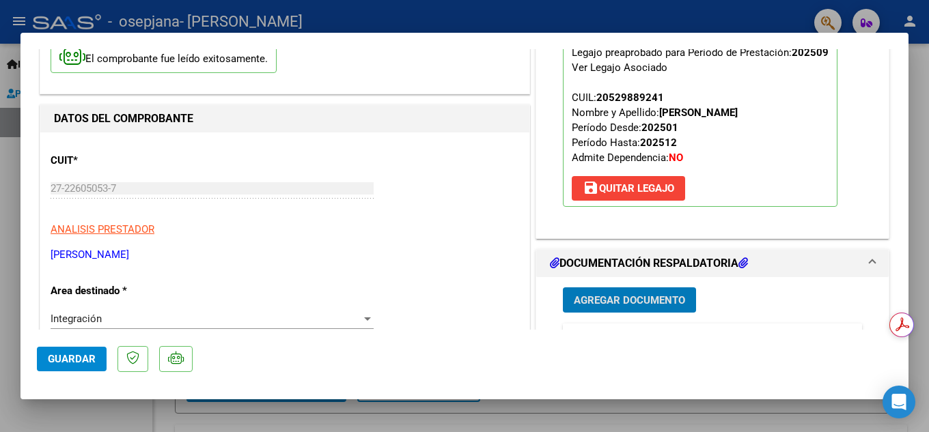
scroll to position [0, 0]
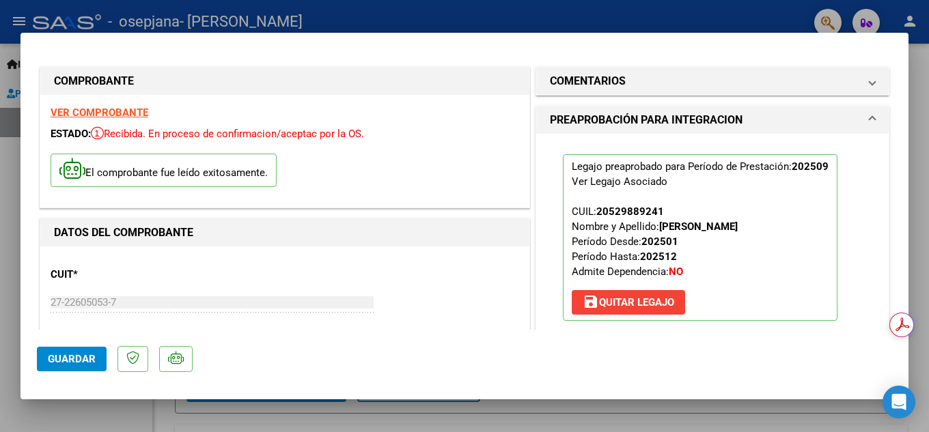
click at [71, 363] on span "Guardar" at bounding box center [72, 359] width 48 height 12
click at [7, 274] on div at bounding box center [464, 216] width 929 height 432
type input "$ 0,00"
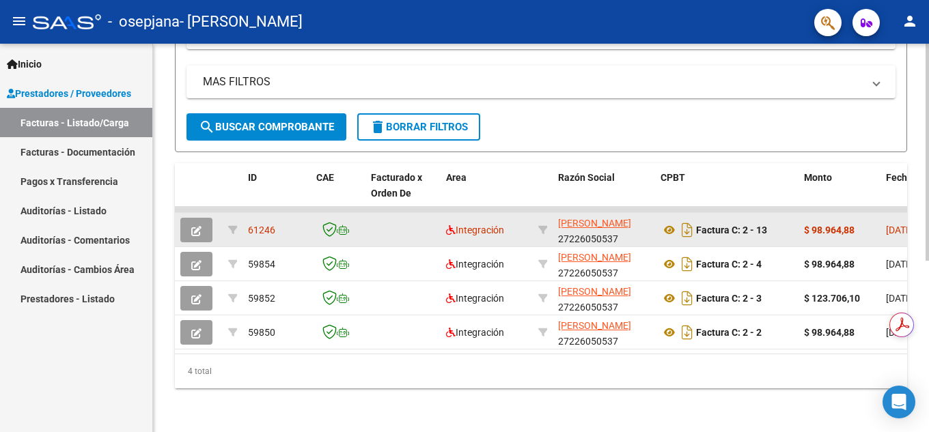
click at [261, 225] on span "61246" at bounding box center [261, 230] width 27 height 11
click at [195, 226] on icon "button" at bounding box center [196, 231] width 10 height 10
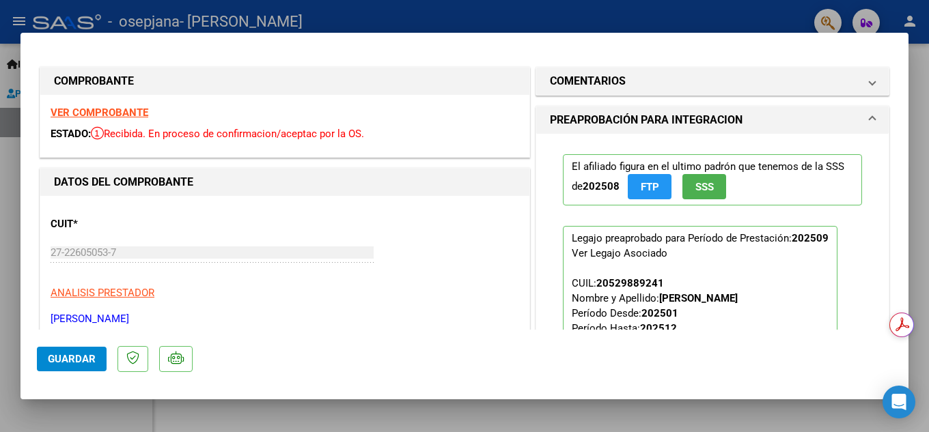
click at [113, 109] on strong "VER COMPROBANTE" at bounding box center [100, 113] width 98 height 12
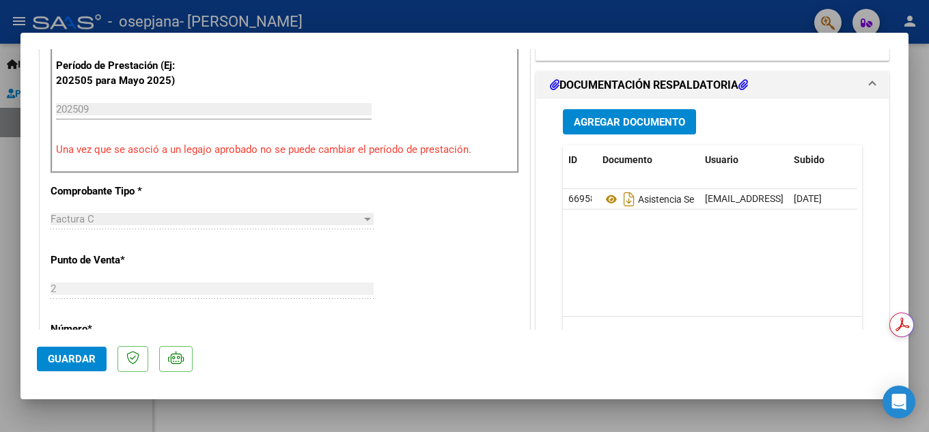
scroll to position [432, 0]
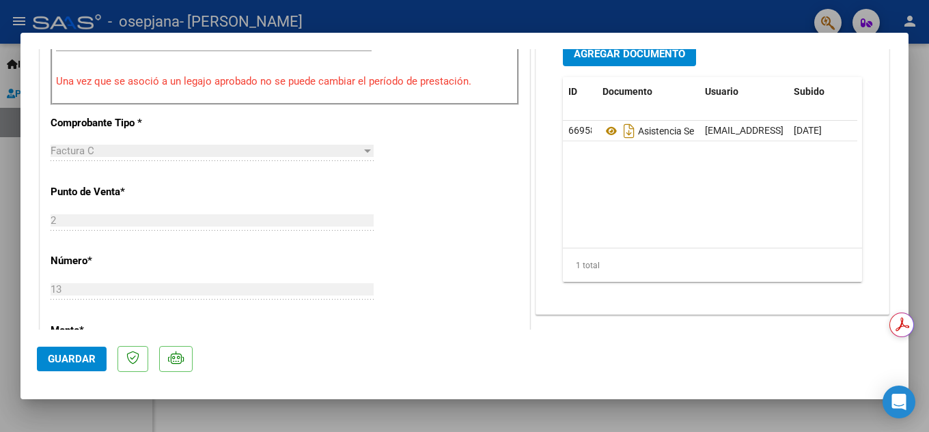
click at [0, 203] on div at bounding box center [464, 216] width 929 height 432
type input "$ 0,00"
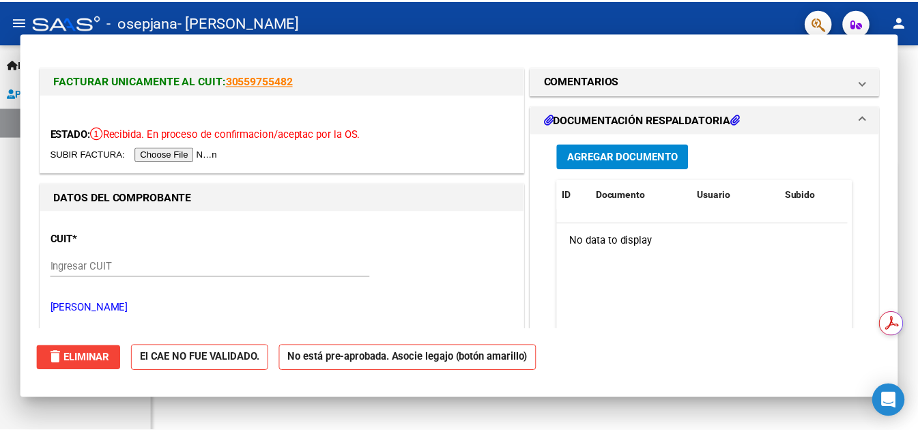
scroll to position [307, 0]
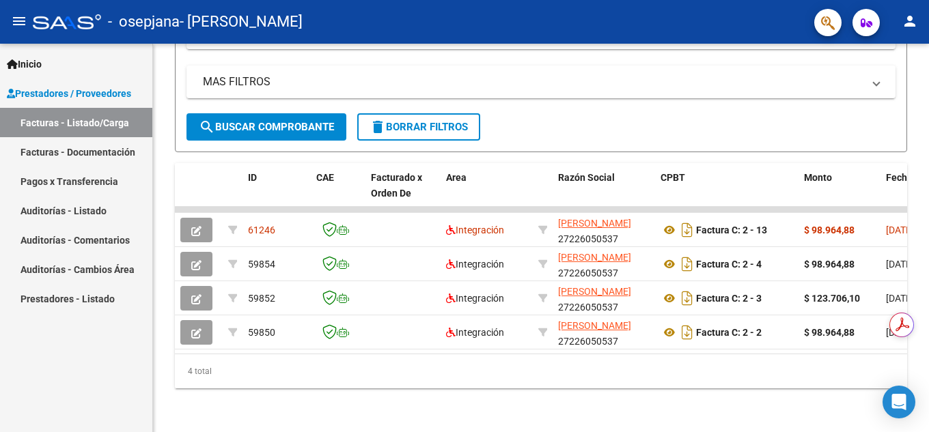
click at [912, 23] on mat-icon "person" at bounding box center [909, 21] width 16 height 16
click at [875, 93] on button "exit_to_app Salir" at bounding box center [881, 90] width 83 height 33
